Goal: Task Accomplishment & Management: Use online tool/utility

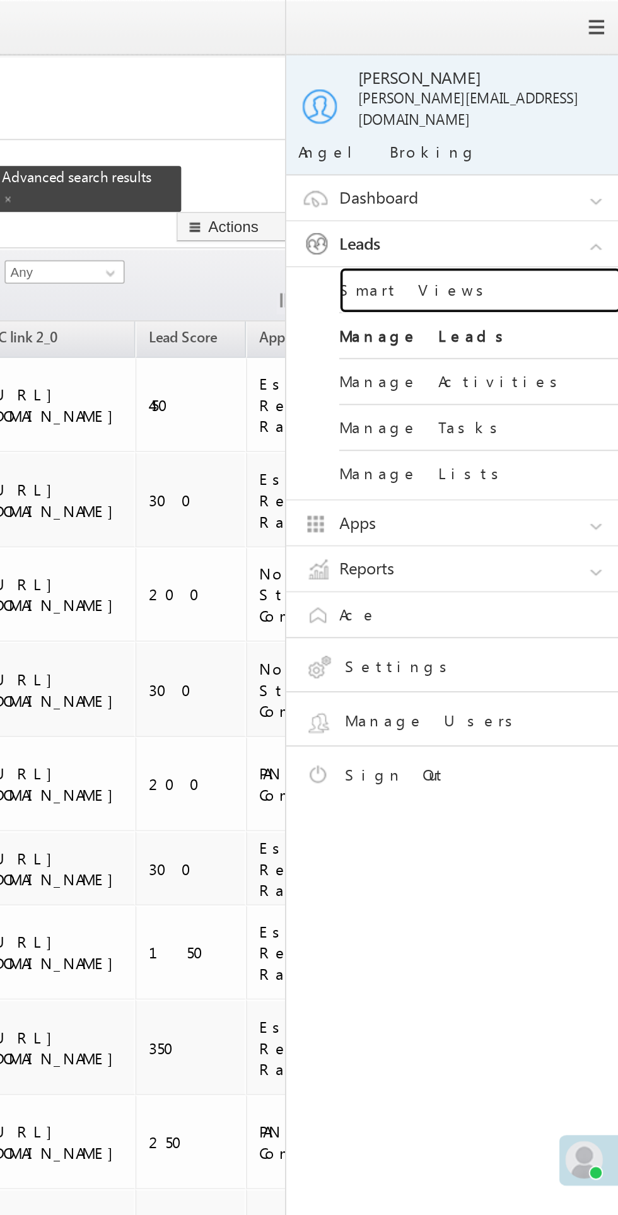
click at [506, 143] on link "Smart Views" at bounding box center [544, 155] width 151 height 25
